Goal: Task Accomplishment & Management: Manage account settings

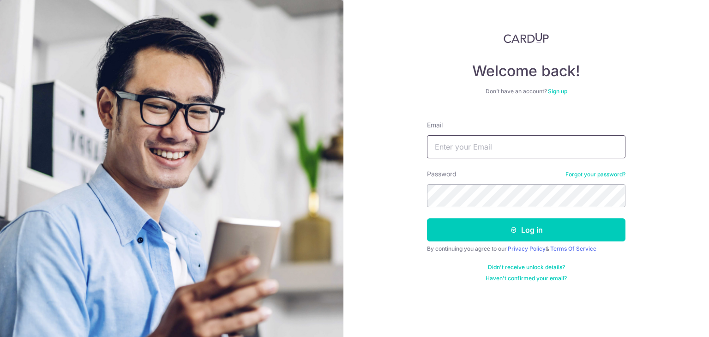
type input "[EMAIL_ADDRESS][DOMAIN_NAME]"
click at [427, 218] on button "Log in" at bounding box center [526, 229] width 199 height 23
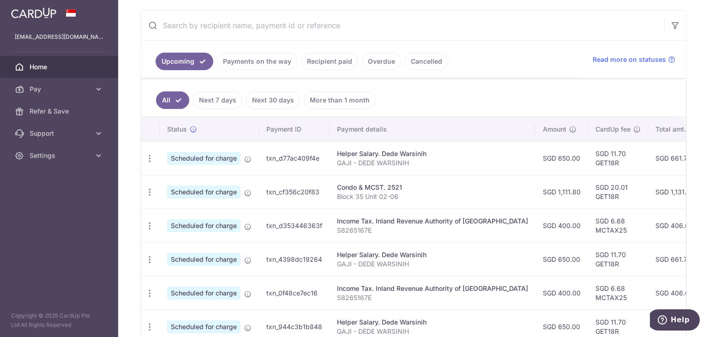
scroll to position [185, 0]
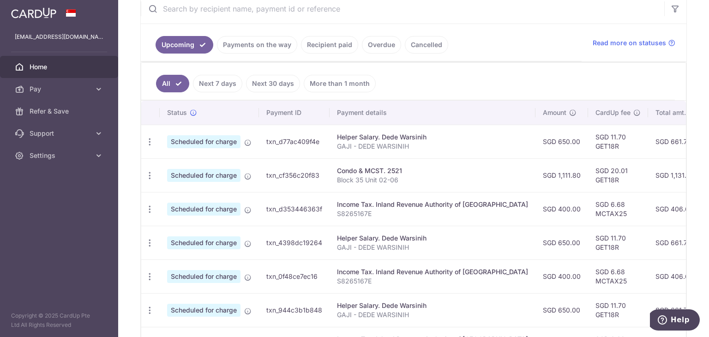
click at [600, 206] on td "SGD 6.68 MCTAX25" at bounding box center [618, 209] width 60 height 34
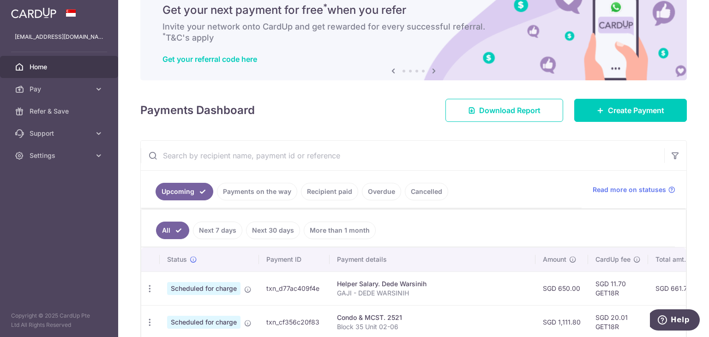
scroll to position [0, 0]
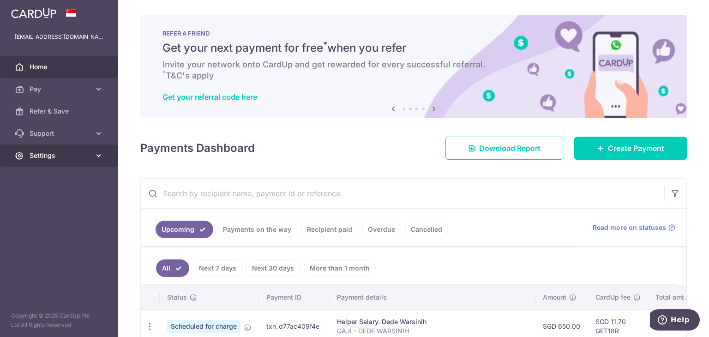
click at [102, 157] on icon at bounding box center [98, 155] width 9 height 9
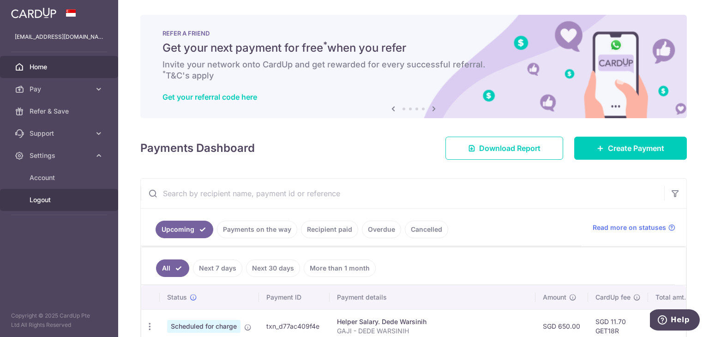
click at [44, 200] on span "Logout" at bounding box center [60, 199] width 61 height 9
